Goal: Information Seeking & Learning: Learn about a topic

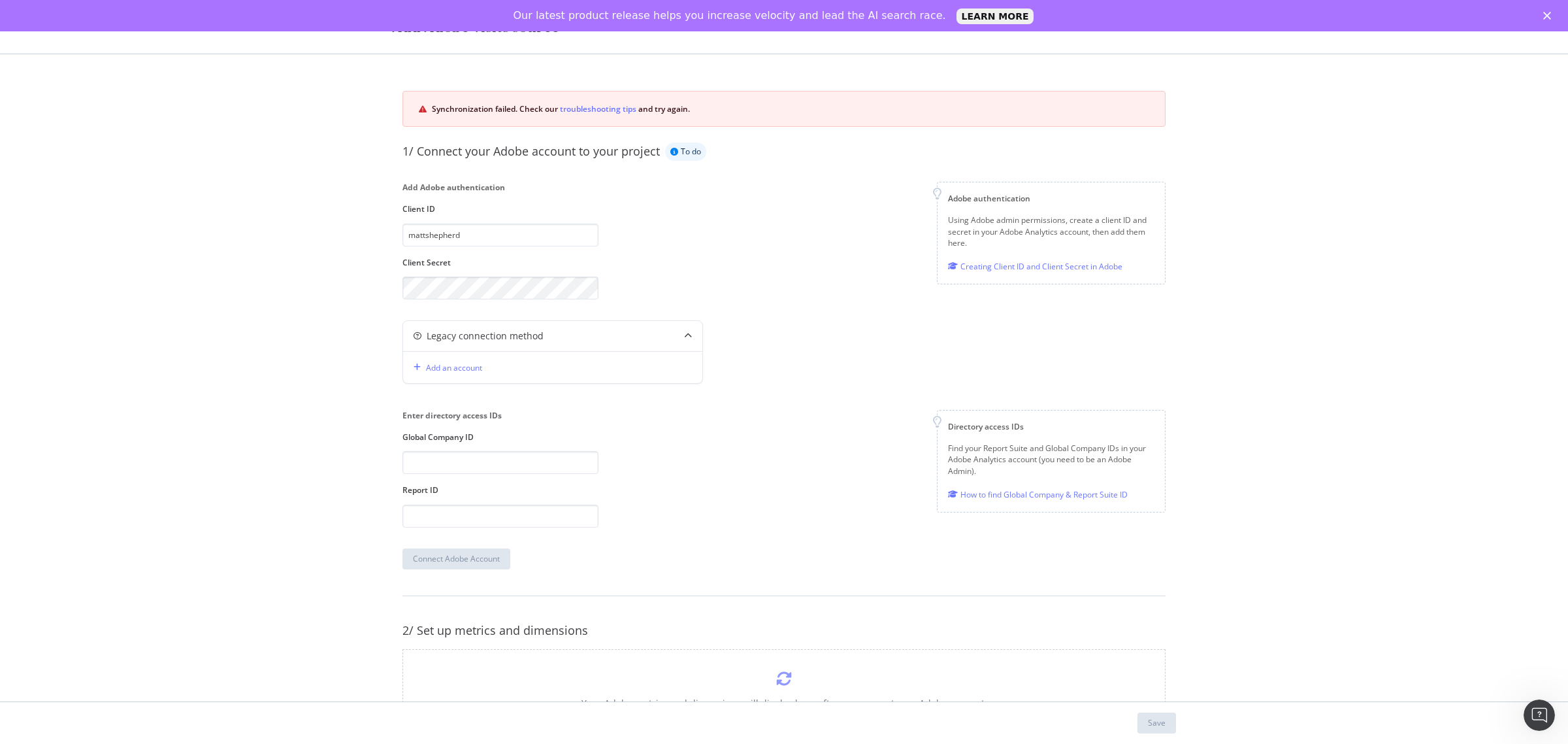
click at [1314, 164] on div "Add Adobe Visits source Synchronization failed. Check our troubleshooting tips …" at bounding box center [784, 372] width 1568 height 744
click at [1338, 276] on div "Add Adobe Visits source Synchronization failed. Check our troubleshooting tips …" at bounding box center [784, 372] width 1568 height 744
click at [1543, 13] on icon "Close" at bounding box center [1547, 15] width 8 height 8
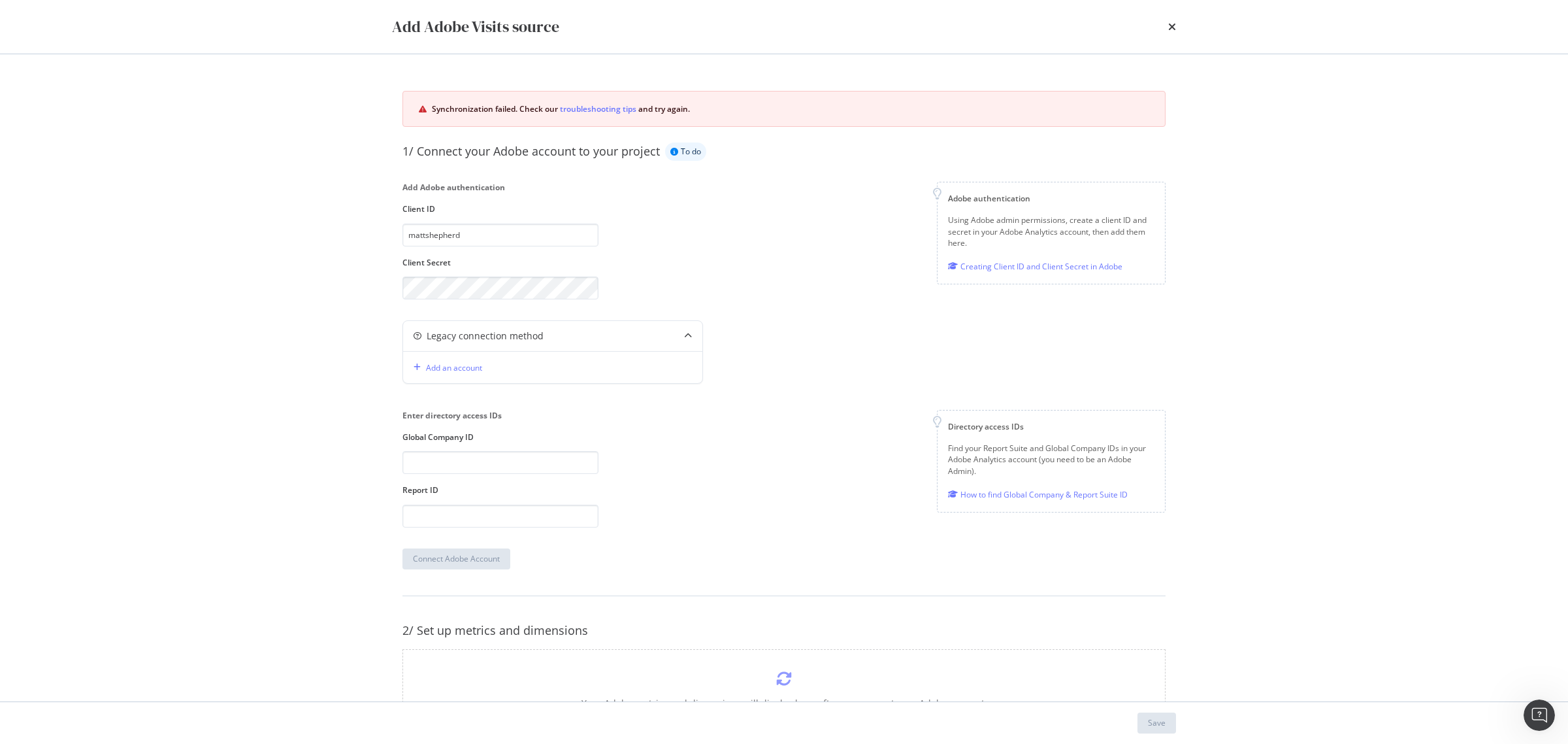
click at [1162, 20] on div "Add Adobe Visits source" at bounding box center [784, 26] width 784 height 22
click at [1173, 20] on div "times" at bounding box center [1172, 26] width 8 height 22
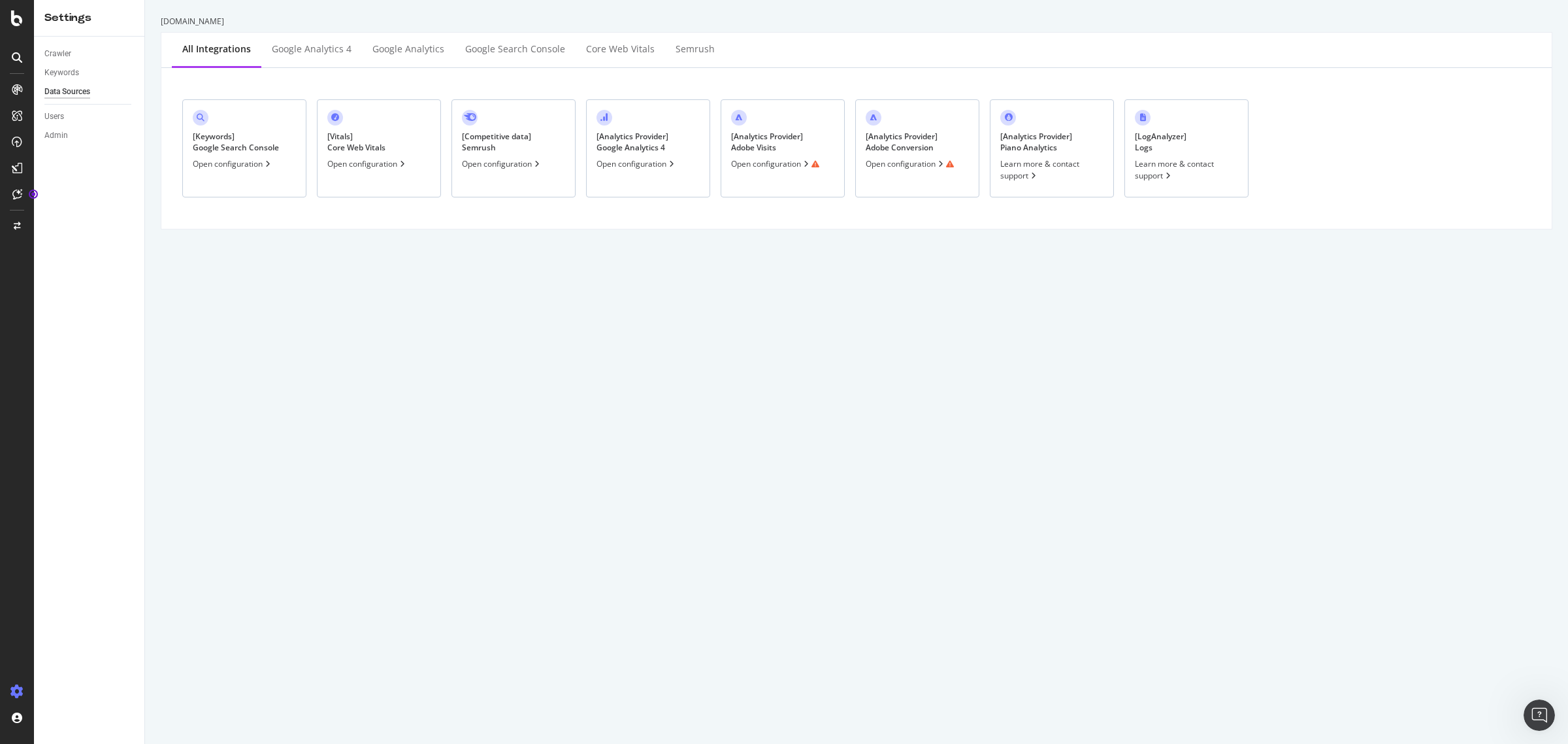
click at [794, 164] on div "Open configuration" at bounding box center [775, 163] width 89 height 11
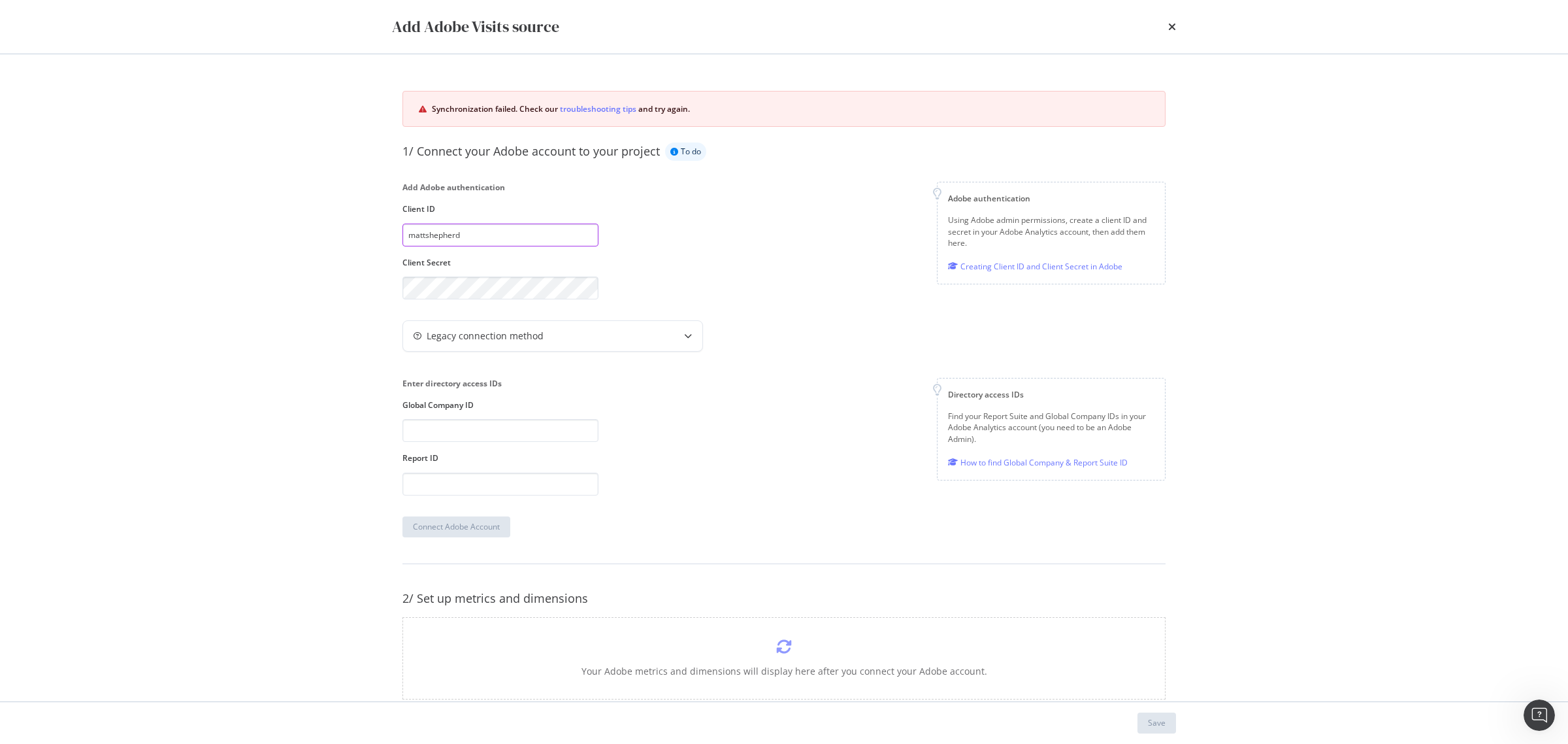
click at [505, 233] on input "mattshepherd" at bounding box center [500, 235] width 196 height 23
click at [621, 252] on div "Add Adobe authentication Client ID mattshepherd Client Secret Adobe authenticat…" at bounding box center [784, 240] width 763 height 118
click at [628, 265] on div "Add Adobe authentication Client ID mattshepherd Client Secret Adobe authenticat…" at bounding box center [784, 240] width 763 height 118
click at [548, 342] on div "Legacy connection method" at bounding box center [527, 336] width 248 height 13
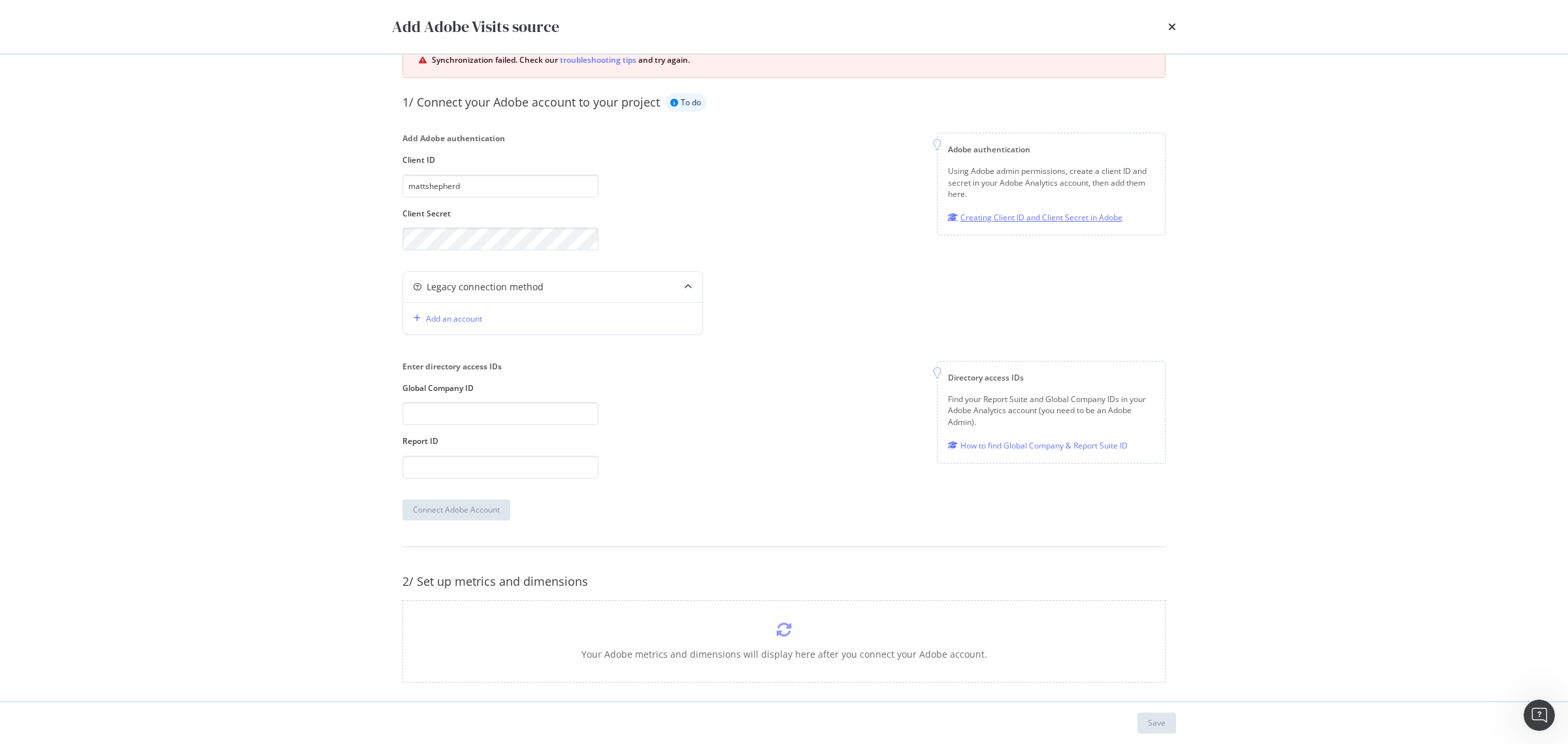
scroll to position [68, 0]
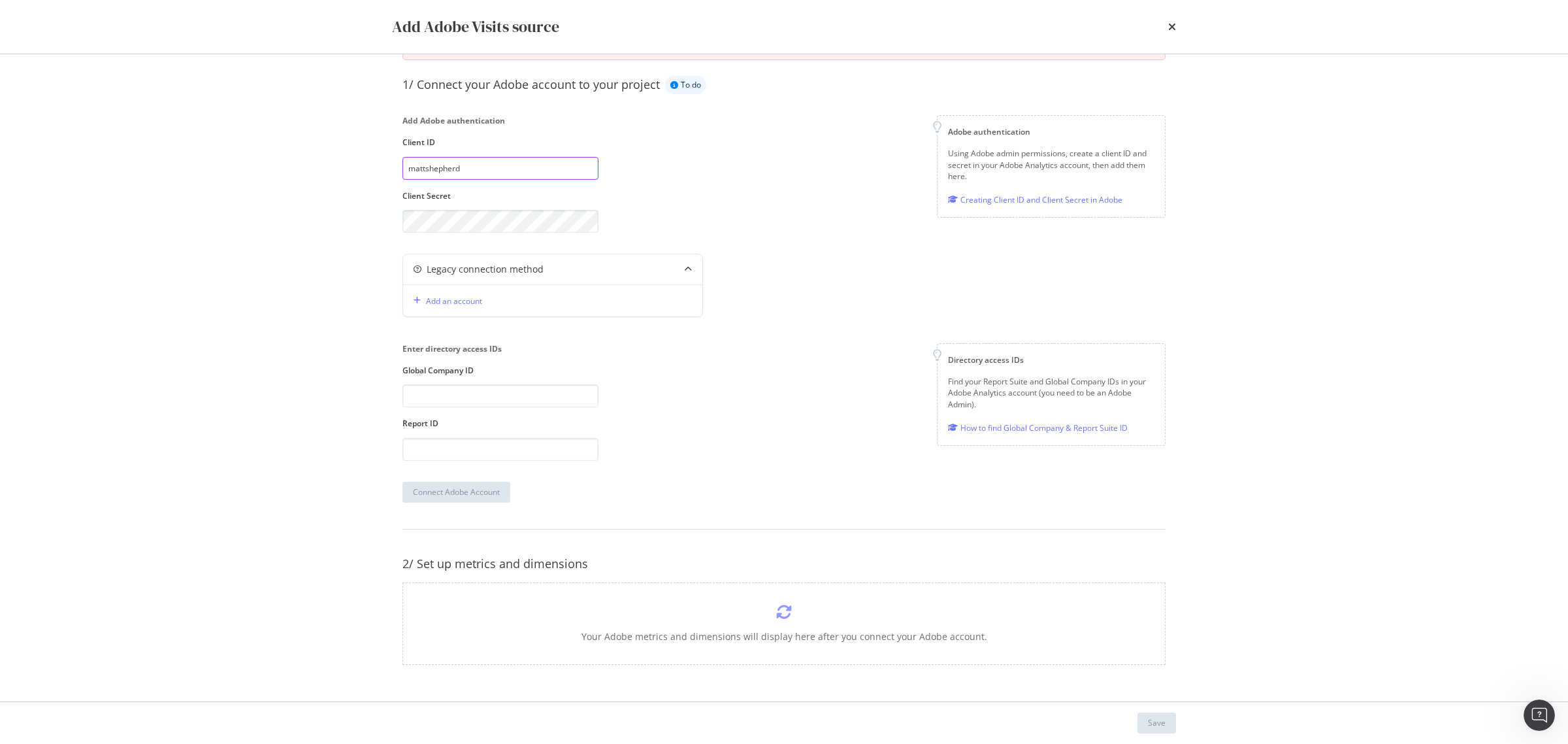
click at [519, 160] on input "mattshepherd" at bounding box center [500, 168] width 196 height 23
click at [680, 168] on div "Add Adobe authentication Client ID mattshepherd Client Secret Adobe authenticat…" at bounding box center [784, 173] width 763 height 118
click at [488, 399] on input "modal" at bounding box center [500, 396] width 196 height 23
click at [618, 398] on div "Enter directory access IDs Global Company ID Report ID Directory access IDs Fin…" at bounding box center [784, 402] width 763 height 117
click at [603, 408] on div "Enter directory access IDs Global Company ID Report ID Directory access IDs Fin…" at bounding box center [784, 402] width 763 height 117
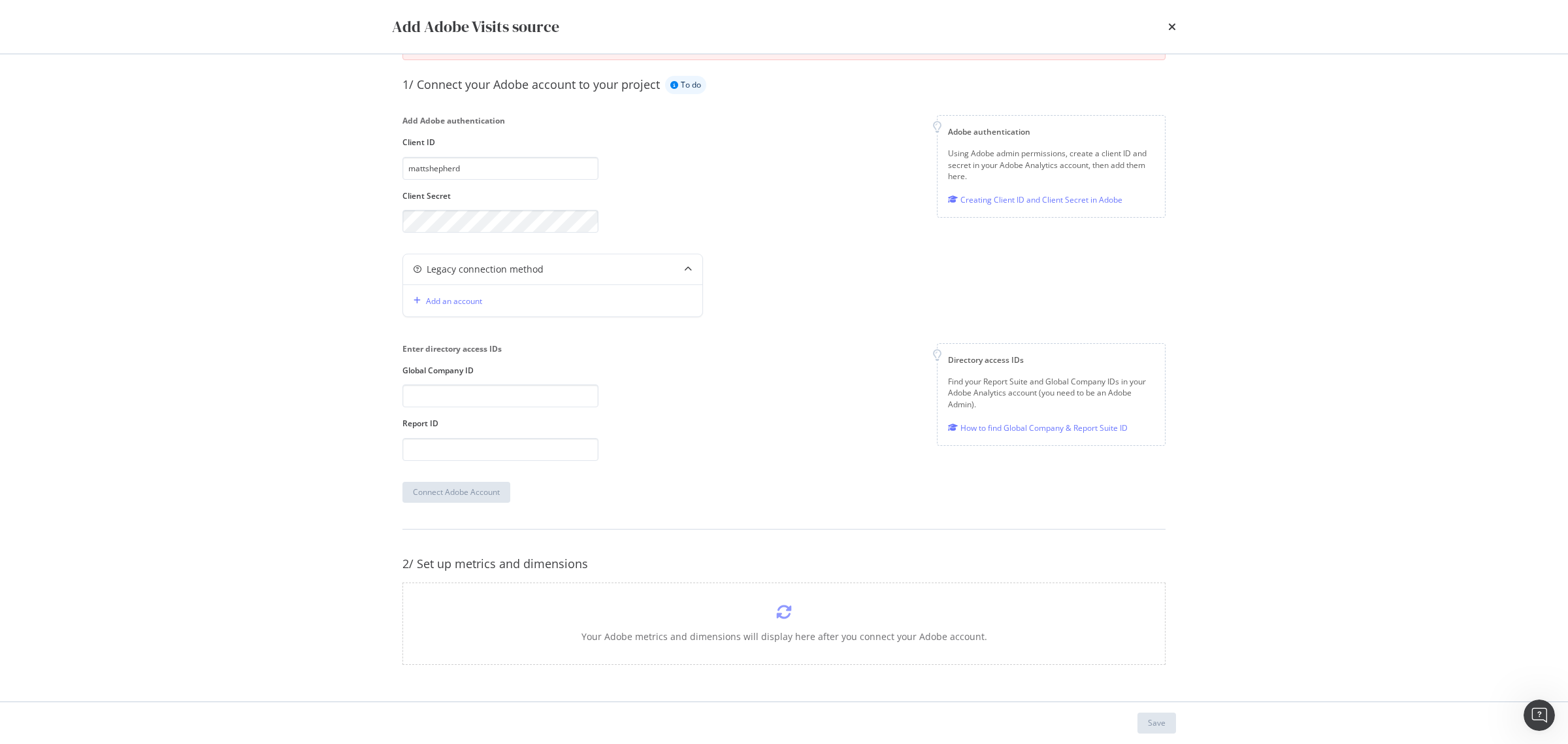
click at [628, 442] on div "Enter directory access IDs Global Company ID Report ID Directory access IDs Fin…" at bounding box center [784, 402] width 763 height 117
click at [568, 392] on input "modal" at bounding box center [500, 396] width 196 height 23
click at [778, 618] on icon "modal" at bounding box center [784, 611] width 15 height 15
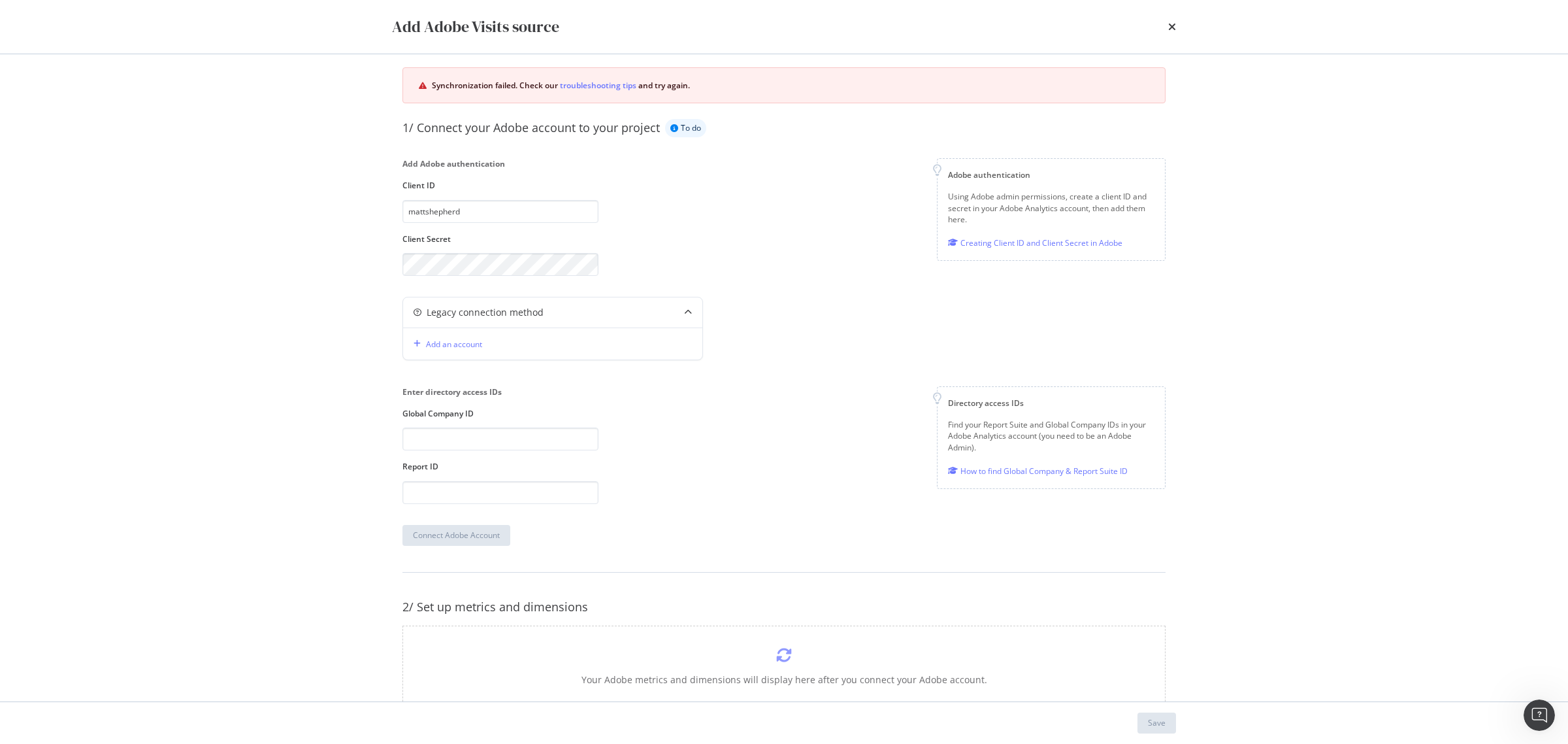
scroll to position [0, 0]
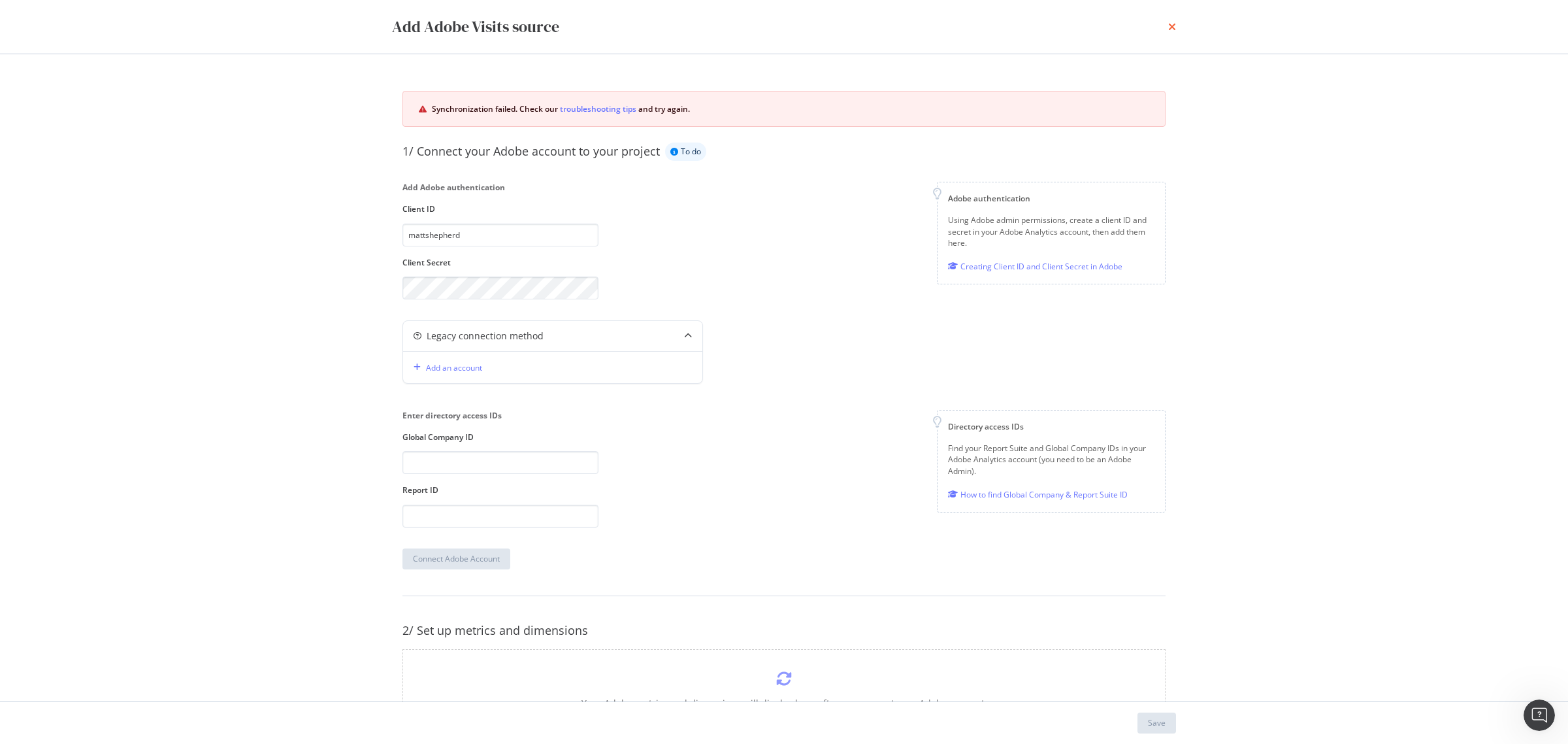
click at [1171, 27] on icon "times" at bounding box center [1172, 27] width 8 height 11
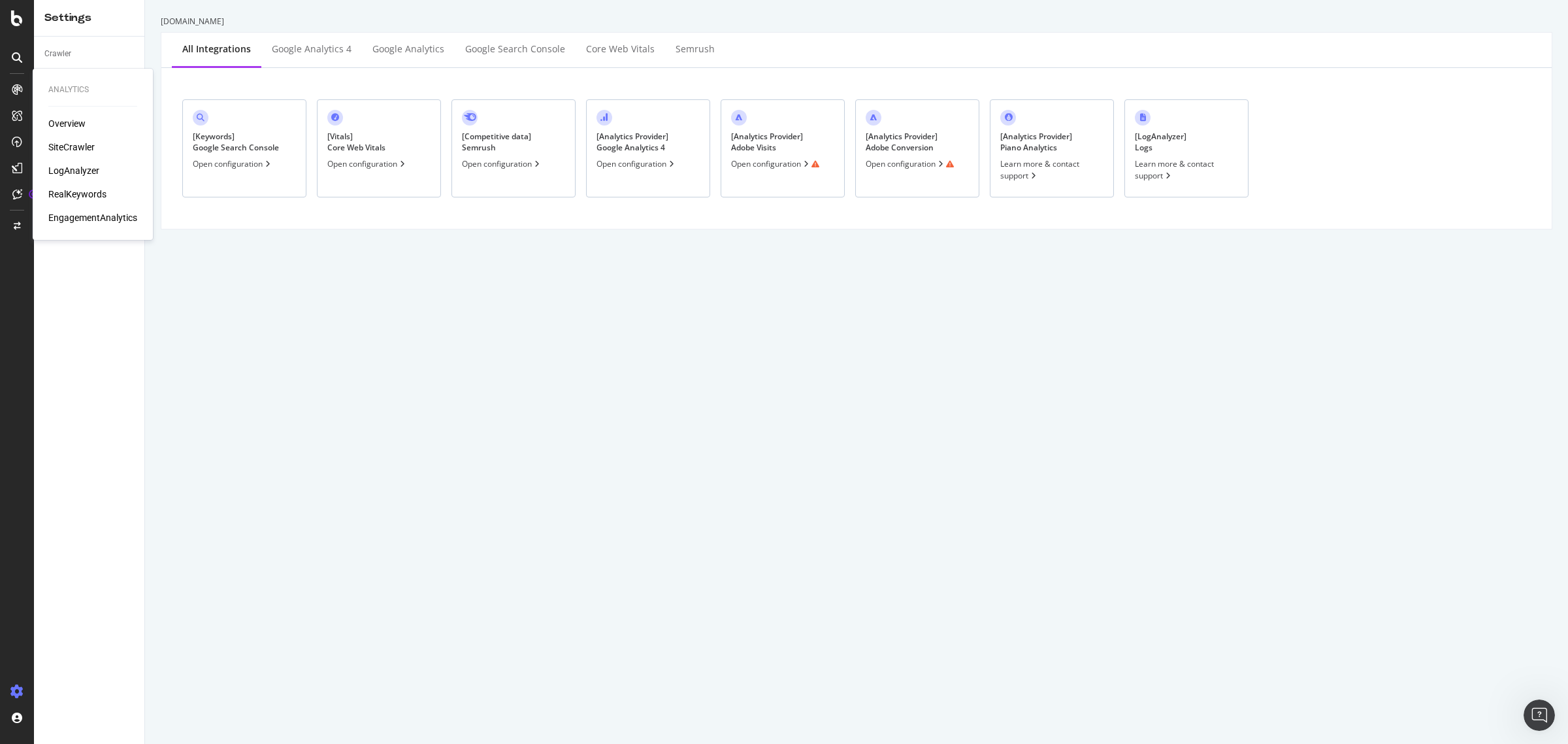
click at [77, 214] on div "EngagementAnalytics" at bounding box center [92, 218] width 89 height 13
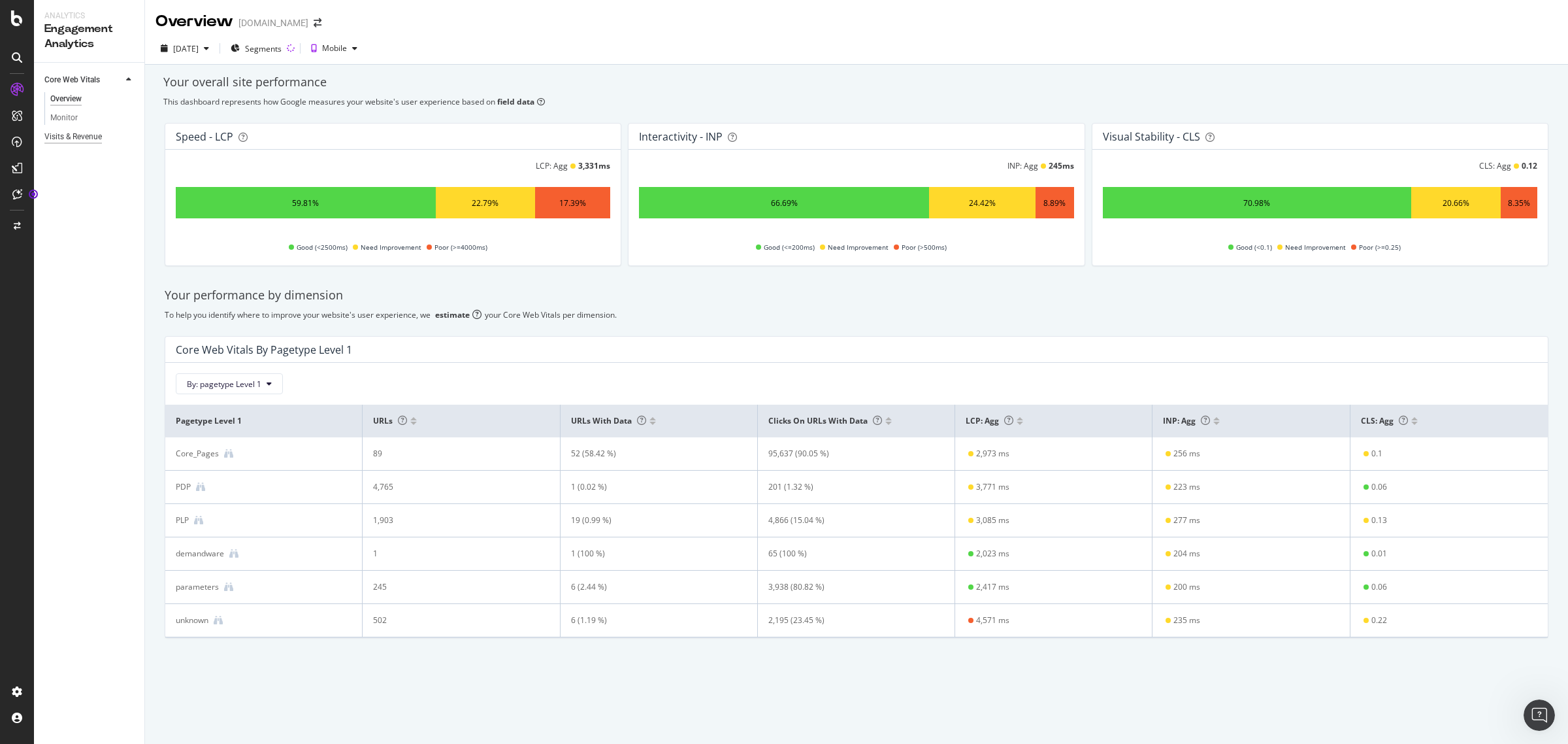
click at [78, 135] on div "Visits & Revenue" at bounding box center [73, 137] width 58 height 14
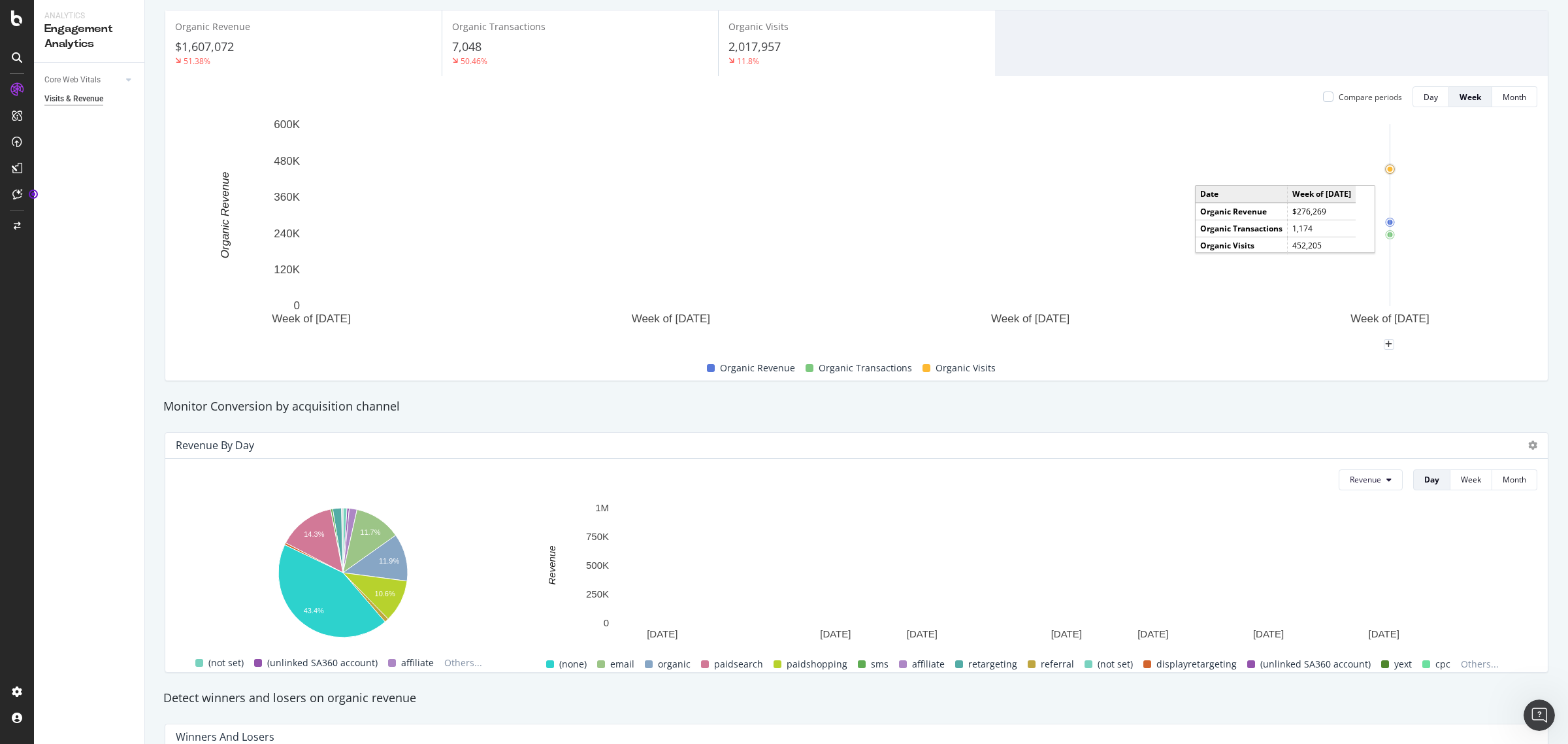
scroll to position [163, 0]
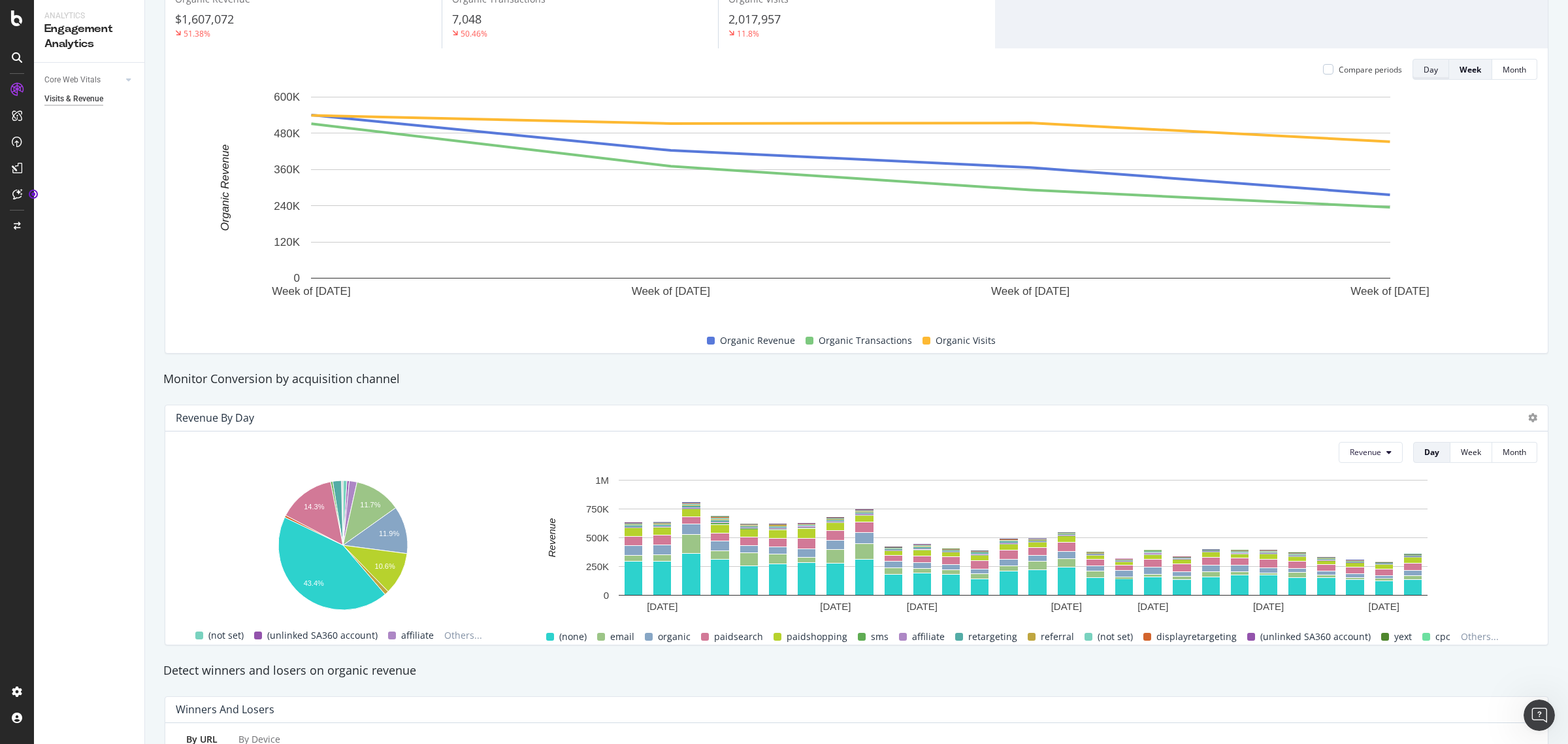
click at [1419, 59] on button "Day" at bounding box center [1431, 69] width 37 height 21
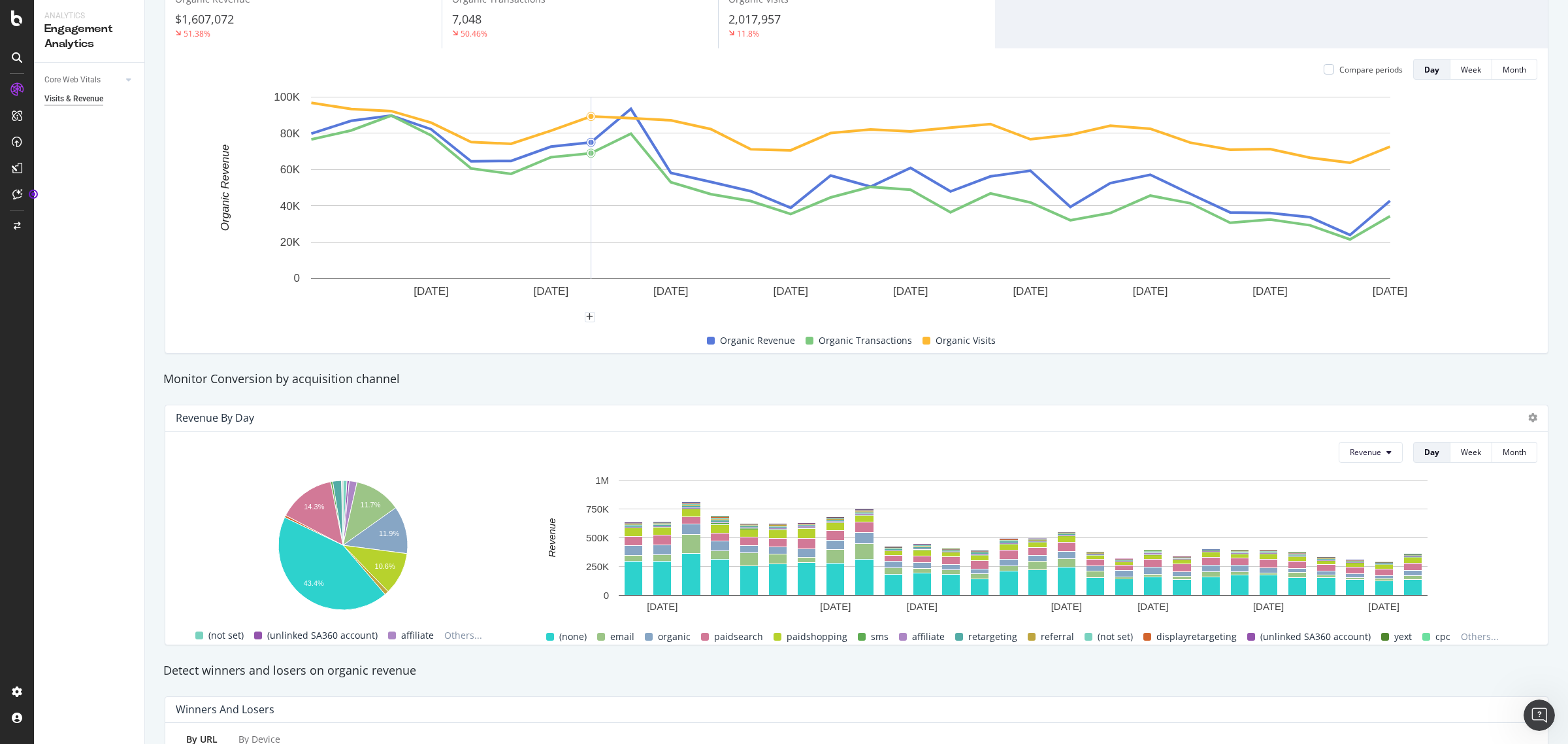
click at [1246, 43] on div "Organic Revenue $1,607,072 51.38% Organic Transactions 7,048 50.46% Organic Vis…" at bounding box center [856, 15] width 1383 height 65
